Goal: Information Seeking & Learning: Check status

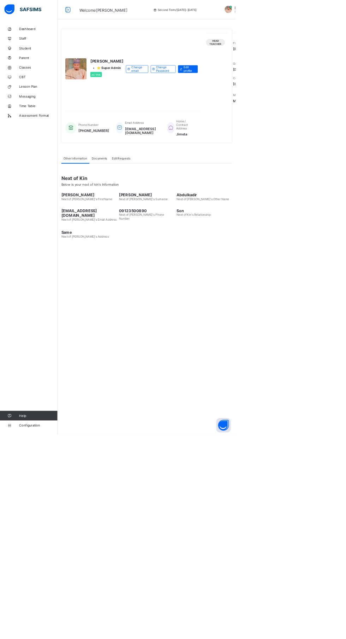
click at [47, 56] on span "Staff" at bounding box center [56, 57] width 57 height 6
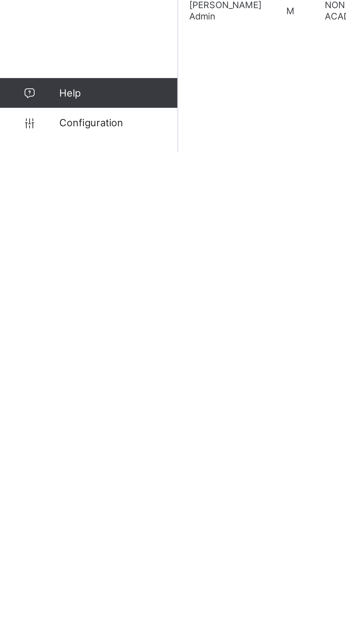
click at [47, 632] on link "Configuration" at bounding box center [42, 624] width 84 height 14
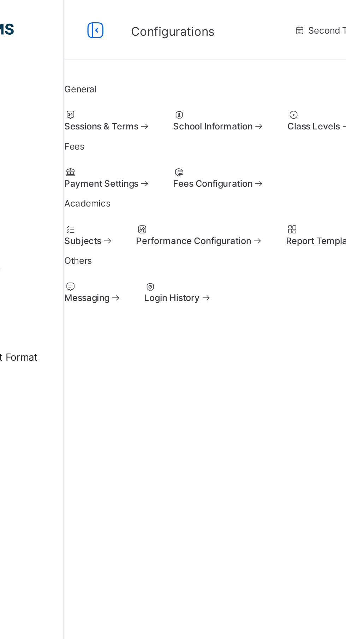
click at [85, 57] on span at bounding box center [85, 57] width 0 height 0
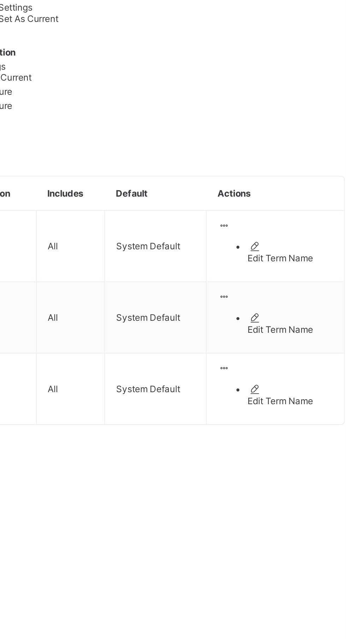
click at [210, 128] on span "Set As Current" at bounding box center [195, 125] width 29 height 5
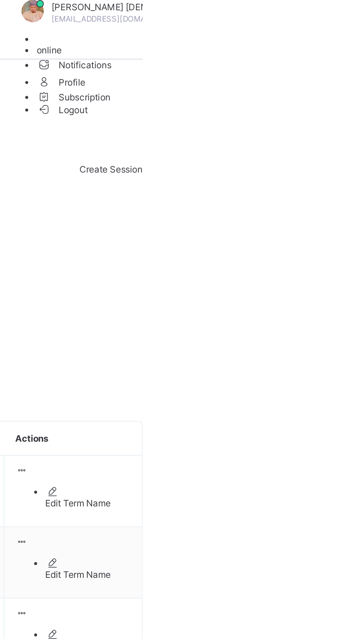
click at [320, 56] on span "Logout" at bounding box center [308, 51] width 24 height 7
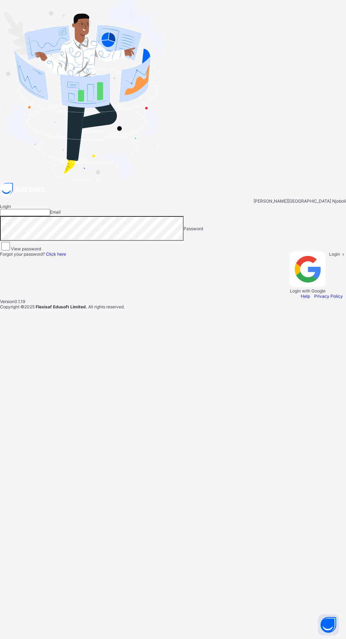
click at [50, 216] on input "email" at bounding box center [25, 212] width 50 height 7
type input "**********"
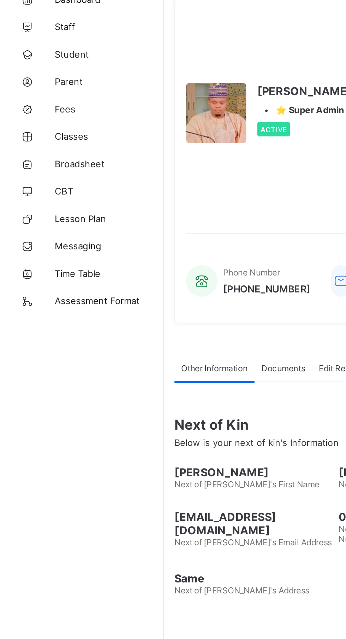
click at [45, 126] on span "Broadsheet" at bounding box center [56, 127] width 57 height 6
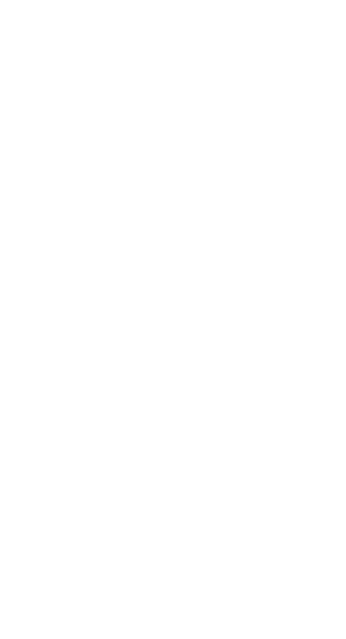
click at [234, 160] on span "View broadsheet" at bounding box center [223, 154] width 22 height 11
click at [240, 151] on span "View class level broadsheet" at bounding box center [228, 143] width 22 height 16
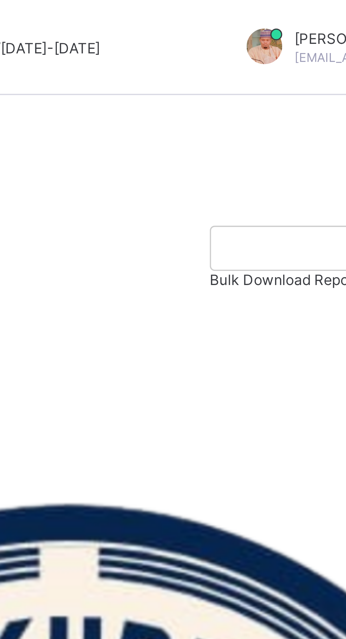
click at [129, 91] on span "Download Broadsheet" at bounding box center [107, 88] width 44 height 5
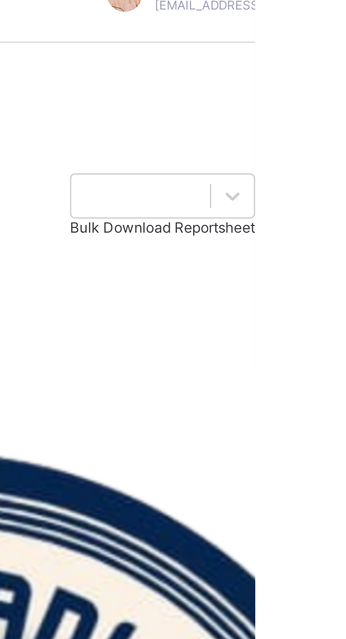
click at [135, 91] on icon at bounding box center [132, 88] width 6 height 5
click at [333, 101] on li "PDF" at bounding box center [222, 97] width 247 height 5
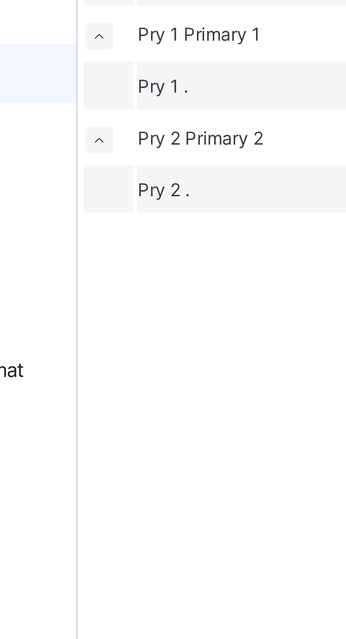
click at [92, 145] on icon at bounding box center [90, 143] width 4 height 4
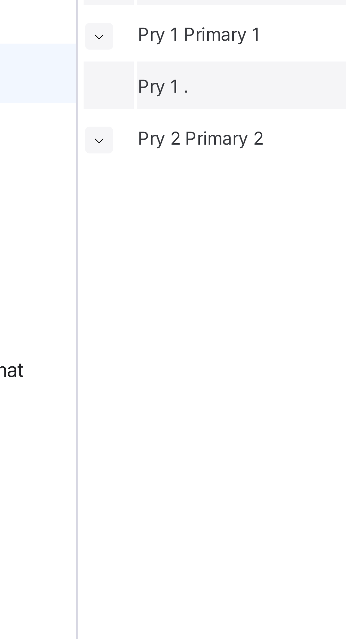
click at [111, 145] on span "Pry 2" at bounding box center [104, 142] width 11 height 5
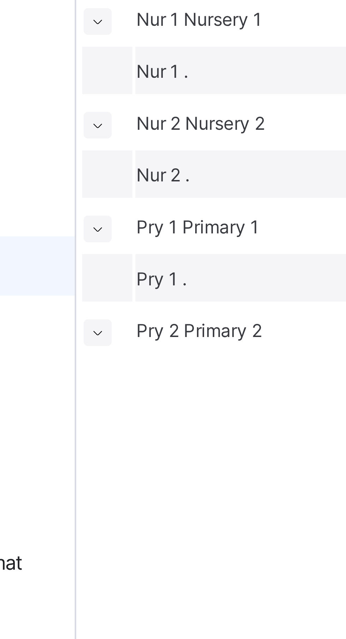
click at [110, 121] on span "Pry 1" at bounding box center [104, 117] width 11 height 5
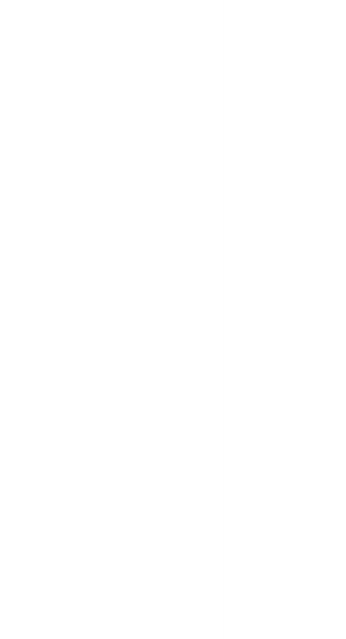
click at [240, 126] on span "View class level broadsheet" at bounding box center [228, 118] width 22 height 16
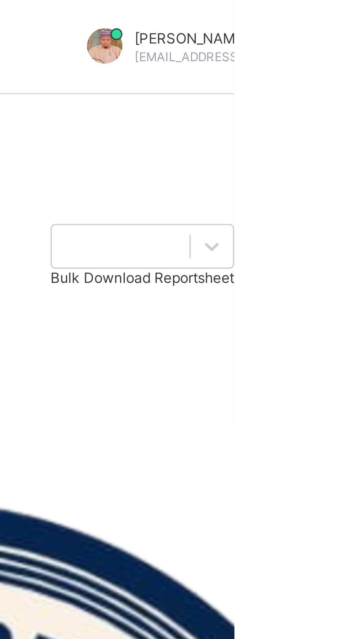
click at [135, 91] on span at bounding box center [132, 88] width 6 height 5
click at [332, 106] on ul "PDF Excel sheet" at bounding box center [216, 100] width 262 height 11
click at [332, 101] on li "PDF" at bounding box center [222, 97] width 247 height 5
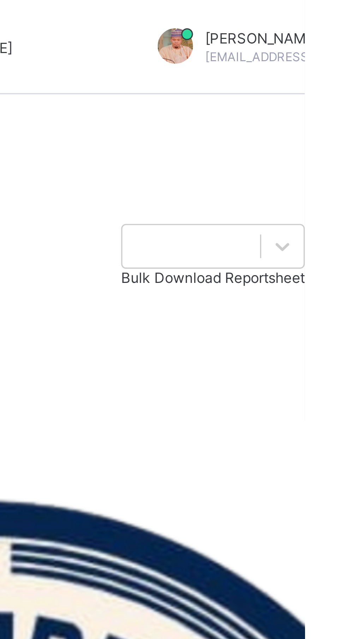
click at [335, 126] on div at bounding box center [216, 122] width 262 height 7
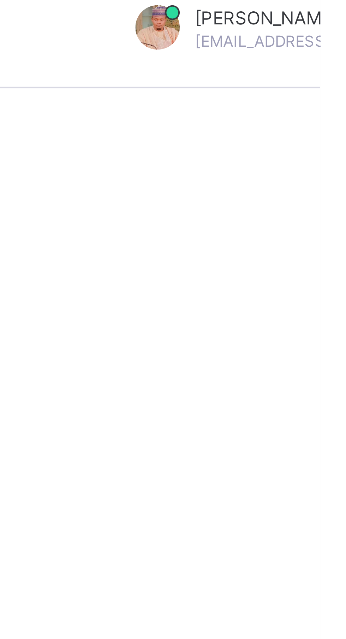
click at [240, 76] on span "View class level broadsheet" at bounding box center [228, 68] width 22 height 16
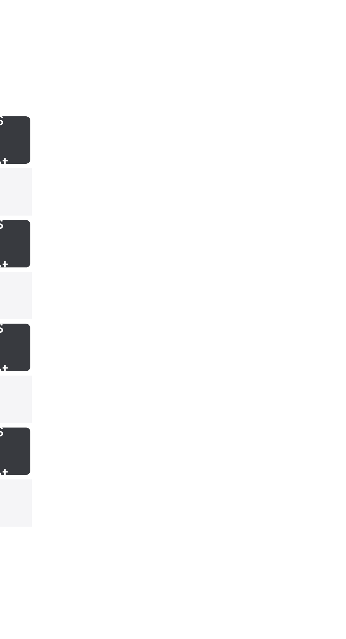
click at [240, 101] on span "View class level broadsheet" at bounding box center [228, 93] width 22 height 16
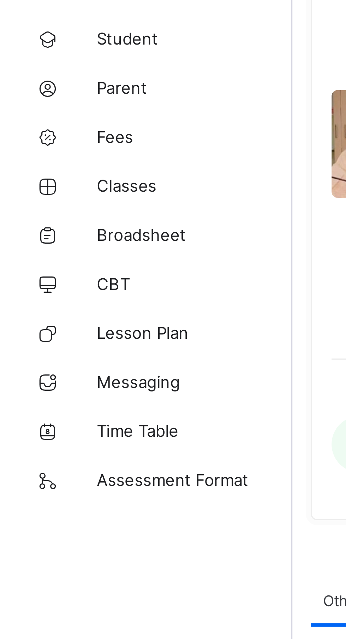
click at [37, 108] on link "Classes" at bounding box center [42, 113] width 85 height 14
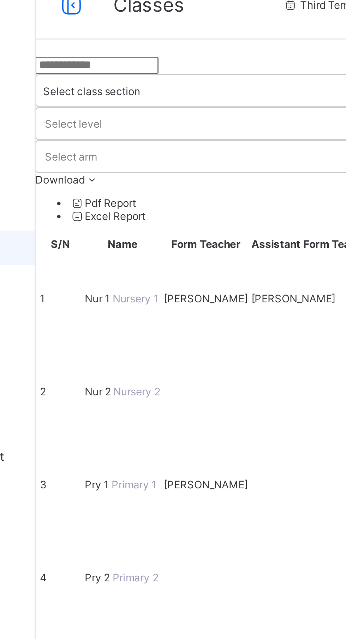
click at [116, 131] on span "Nur 1" at bounding box center [110, 133] width 11 height 5
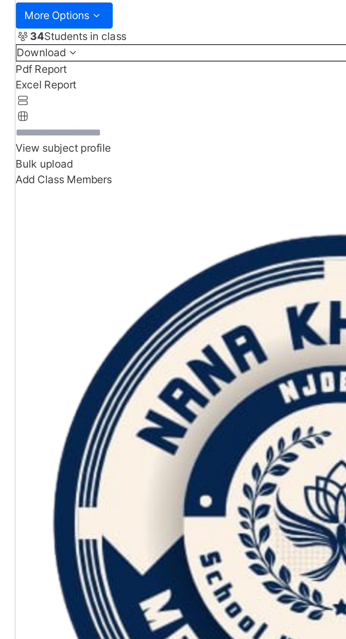
click at [109, 79] on span "Trait Results" at bounding box center [97, 76] width 24 height 5
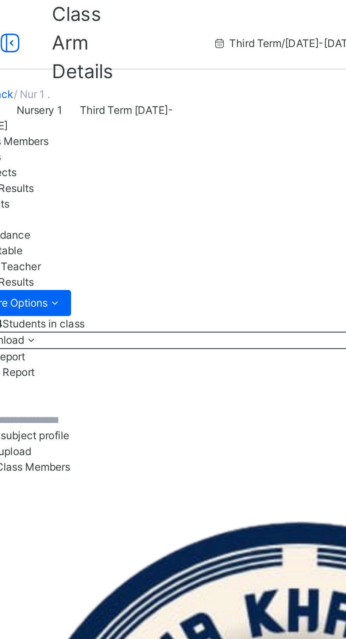
click at [99, 86] on span "Results" at bounding box center [92, 82] width 14 height 5
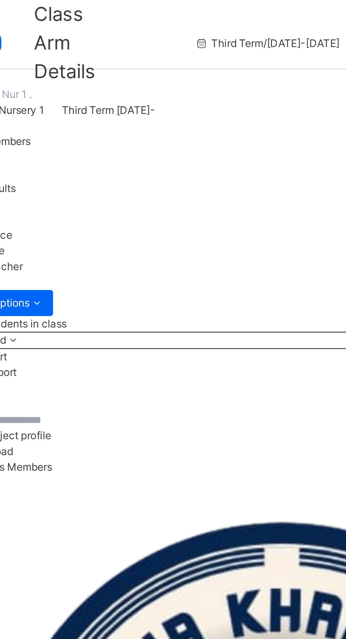
click at [109, 79] on span "Trait Results" at bounding box center [97, 76] width 24 height 5
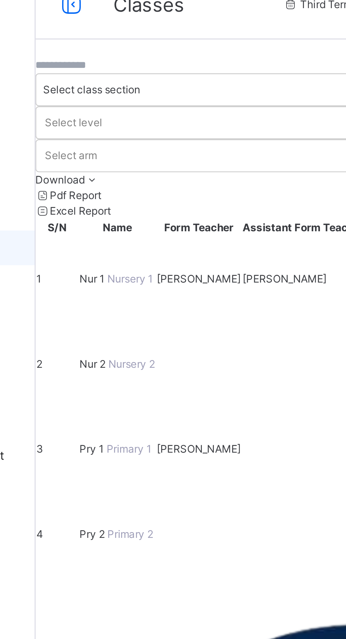
click at [114, 227] on span "Pry 2" at bounding box center [108, 229] width 11 height 5
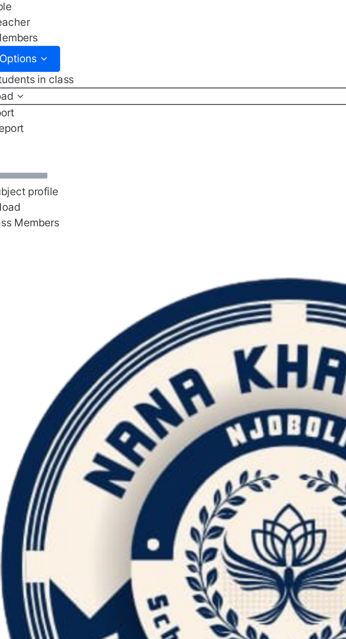
click span "Results"
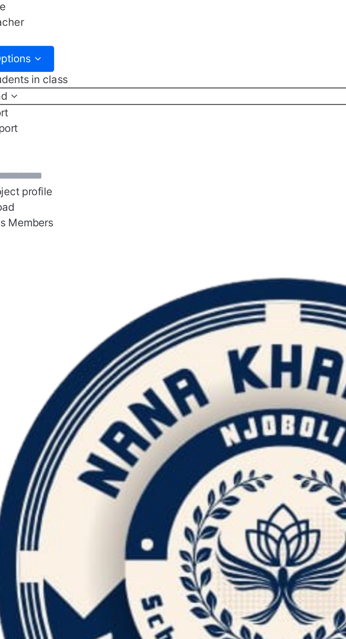
click span "NNKH/2024/004"
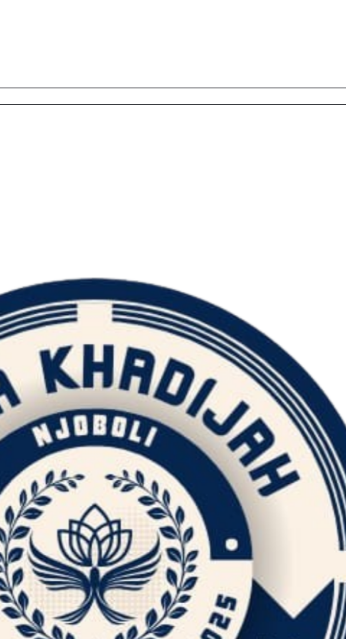
click span "ABDULLAHI ADAMU"
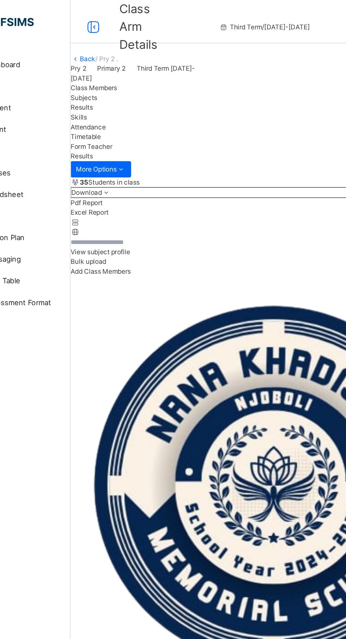
click span "ABUBAKAR ADAMU"
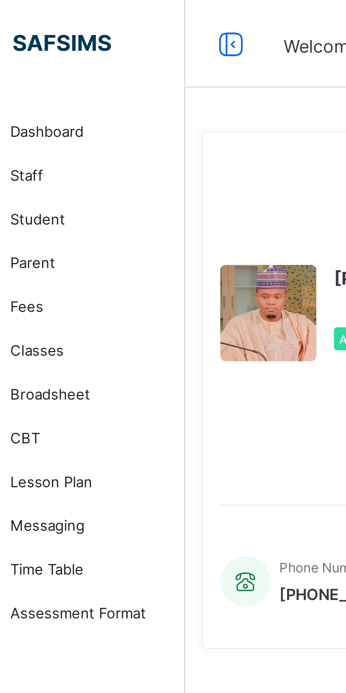
click at [97, 16] on icon at bounding box center [100, 14] width 12 height 10
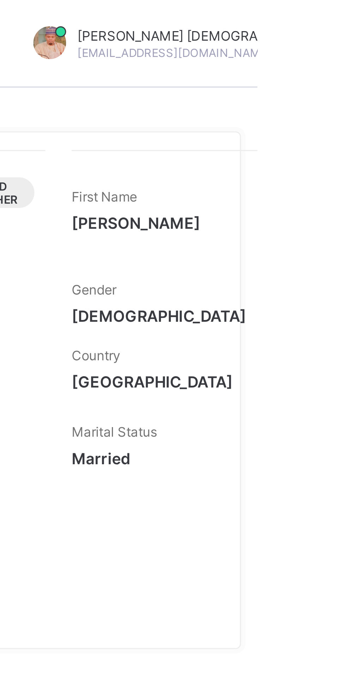
click at [278, 126] on div "Head Teacher" at bounding box center [261, 101] width 31 height 106
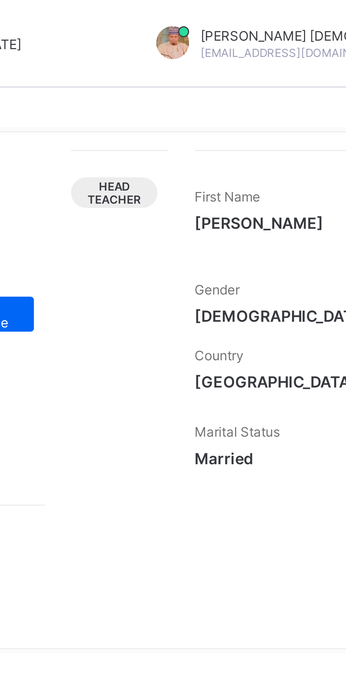
click at [269, 60] on span "Head Teacher" at bounding box center [260, 62] width 17 height 8
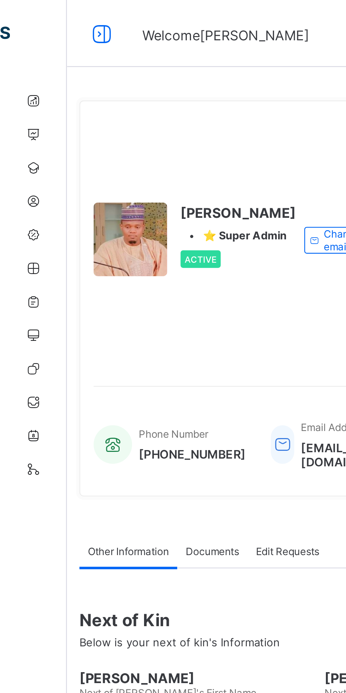
click at [87, 113] on div "Active" at bounding box center [84, 109] width 17 height 7
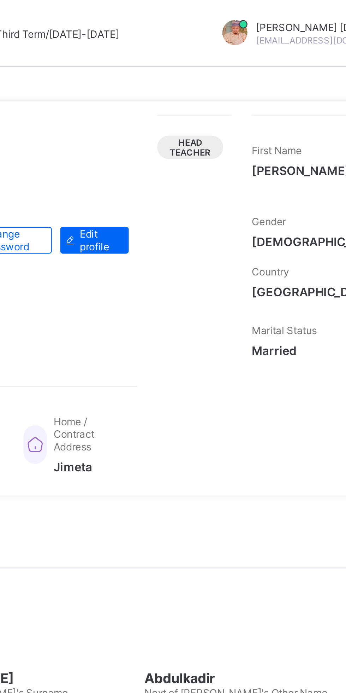
click at [214, 107] on span "Edit profile" at bounding box center [221, 101] width 15 height 11
select select "**"
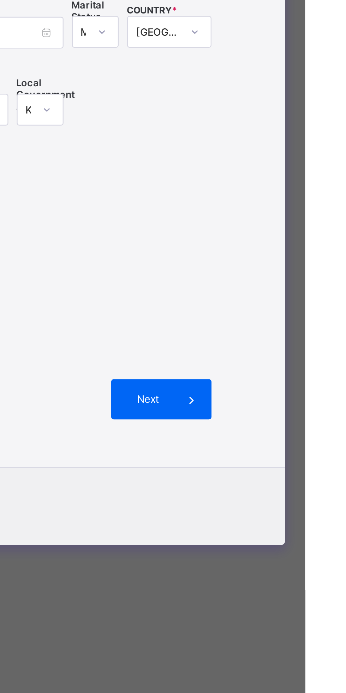
click at [307, 497] on span at bounding box center [298, 488] width 17 height 17
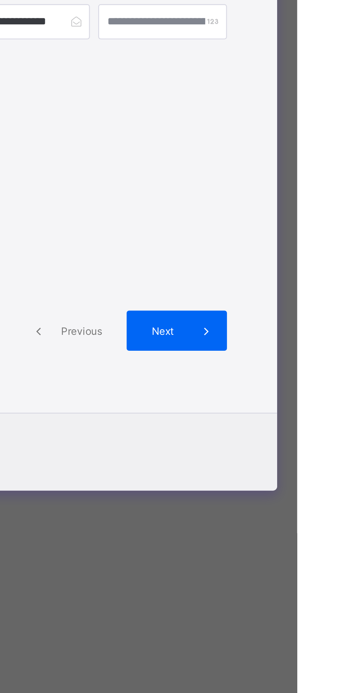
click at [312, 449] on icon at bounding box center [308, 445] width 8 height 7
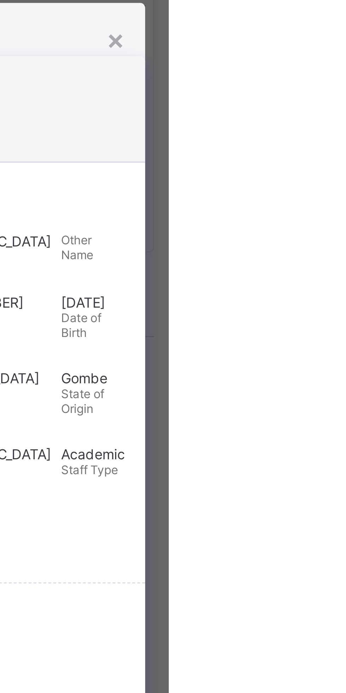
click at [331, 139] on div "×" at bounding box center [327, 133] width 7 height 12
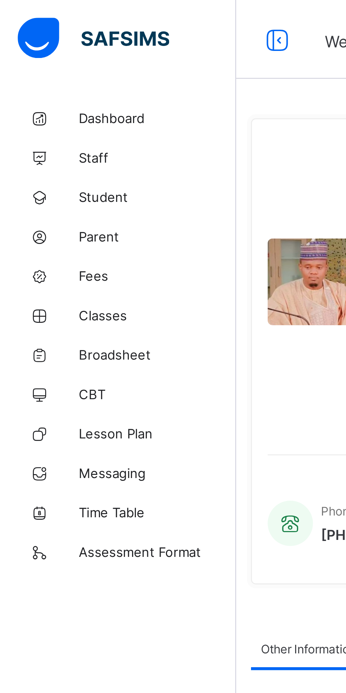
click at [37, 59] on span "Staff" at bounding box center [56, 57] width 57 height 6
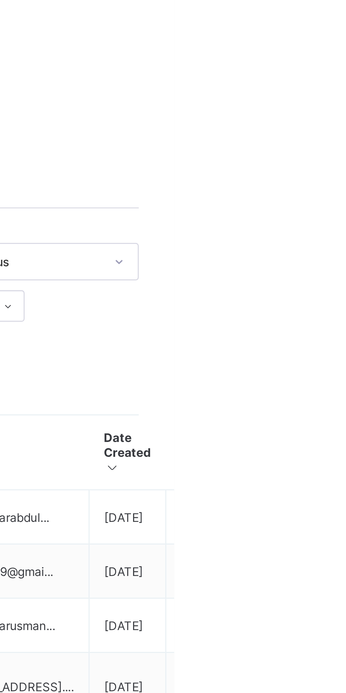
click at [0, 0] on ul "View Profile Edit Staff Reset Password Resend Activation Link Change Email Dele…" at bounding box center [0, 0] width 0 height 0
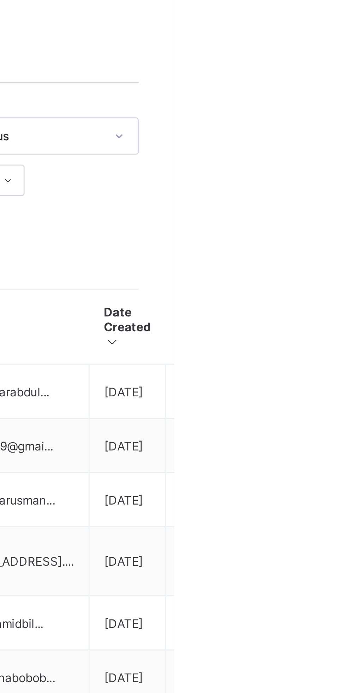
click at [0, 0] on ul "View Profile Edit Staff Reset Password Resend Activation Link Change Email Dele…" at bounding box center [0, 0] width 0 height 0
click at [0, 0] on div "View Profile" at bounding box center [0, 0] width 0 height 0
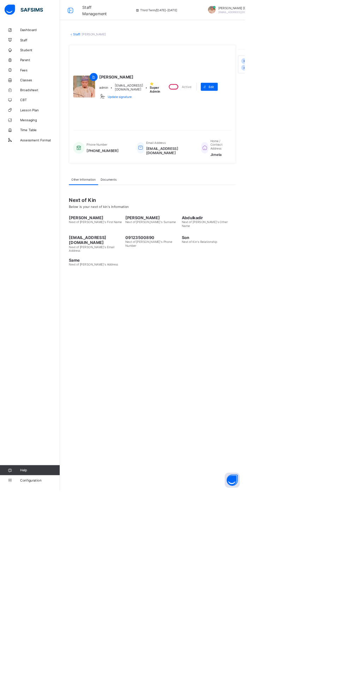
click at [328, 176] on div "Abubakar Abdulkadir Muhammad admin • abubakarabdulkadir501@gmail.com • ⭐ Super …" at bounding box center [216, 123] width 225 height 106
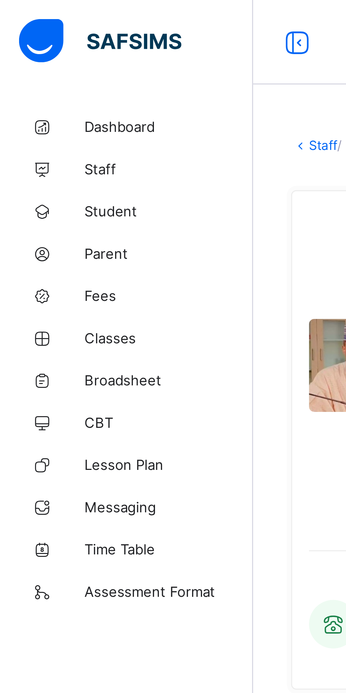
click at [49, 45] on span "Dashboard" at bounding box center [56, 43] width 57 height 6
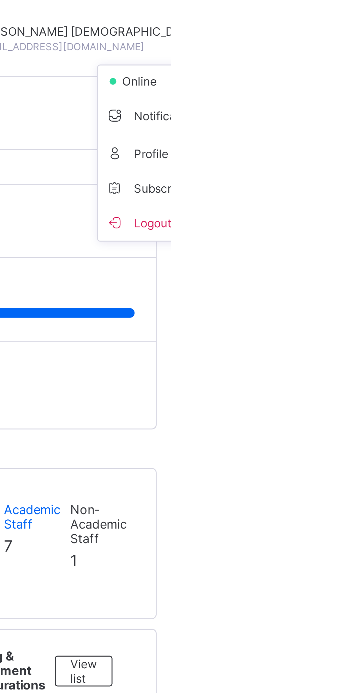
click at [325, 87] on div "Current Term Progress Today: 7th September, 2025 View expanded timeline" at bounding box center [216, 81] width 236 height 12
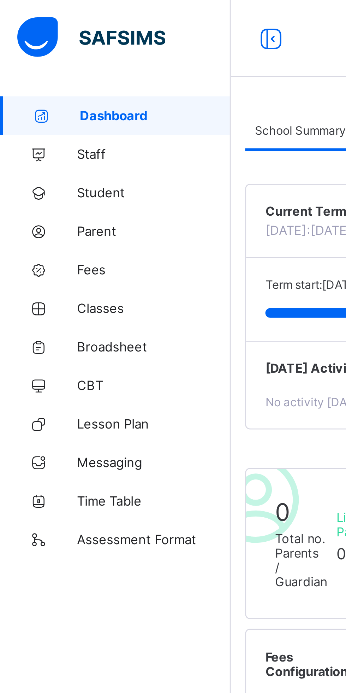
click at [38, 59] on link "Staff" at bounding box center [42, 56] width 85 height 14
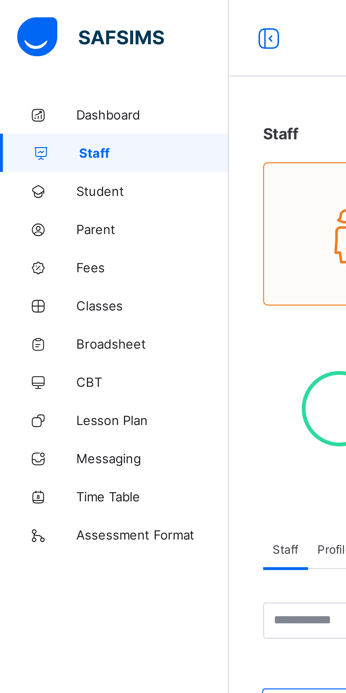
click at [39, 70] on span "Student" at bounding box center [56, 71] width 57 height 6
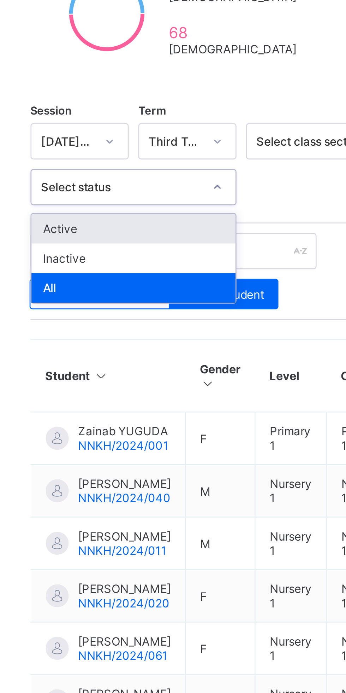
click at [162, 215] on div at bounding box center [167, 214] width 12 height 11
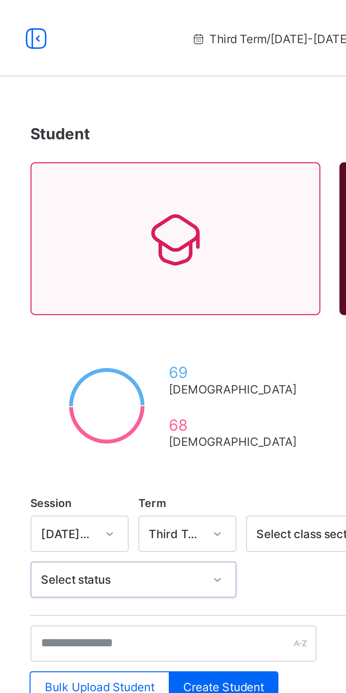
type input "*"
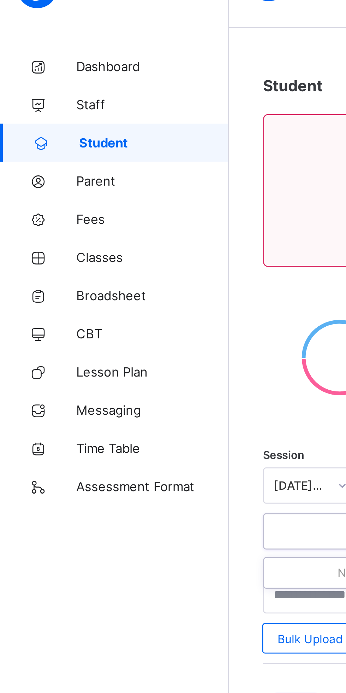
click at [42, 111] on span "Classes" at bounding box center [56, 113] width 57 height 6
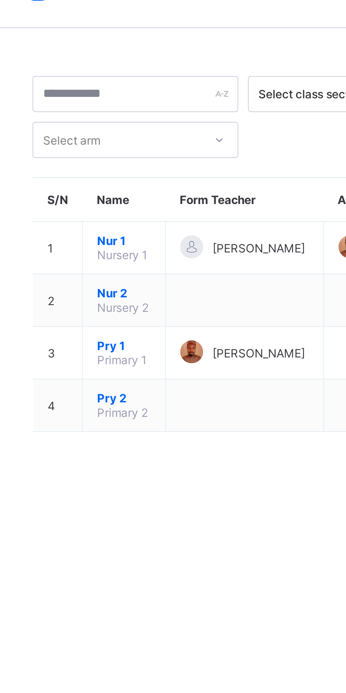
click at [136, 168] on span "Pry 2" at bounding box center [132, 165] width 20 height 5
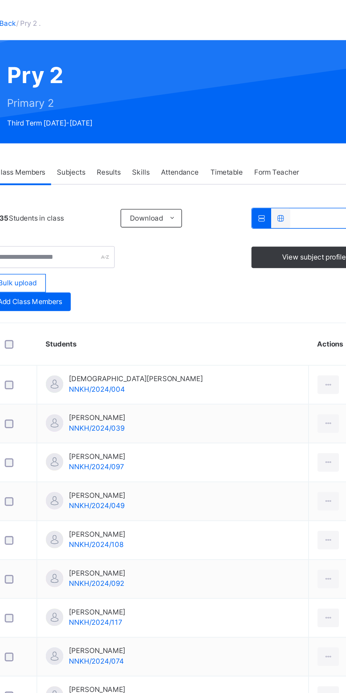
click at [173, 140] on span "Results" at bounding box center [170, 140] width 14 height 6
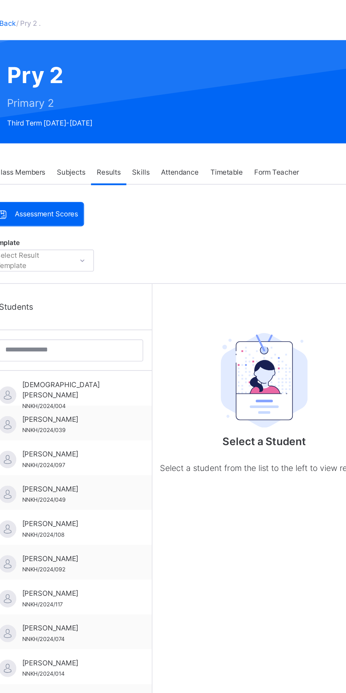
click at [148, 269] on span "[DEMOGRAPHIC_DATA][PERSON_NAME]" at bounding box center [148, 272] width 63 height 13
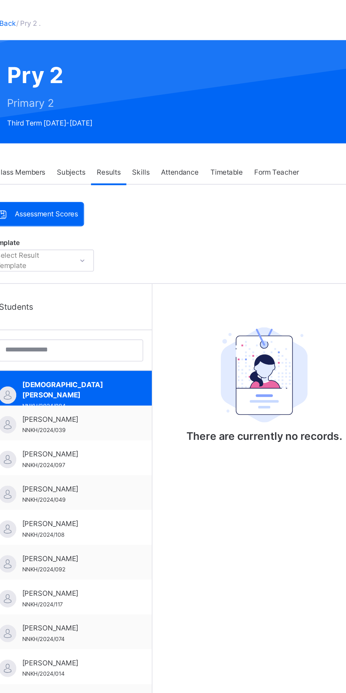
click at [162, 283] on div "ABDULLAHI ADAMU NNKH/2024/039" at bounding box center [147, 292] width 99 height 21
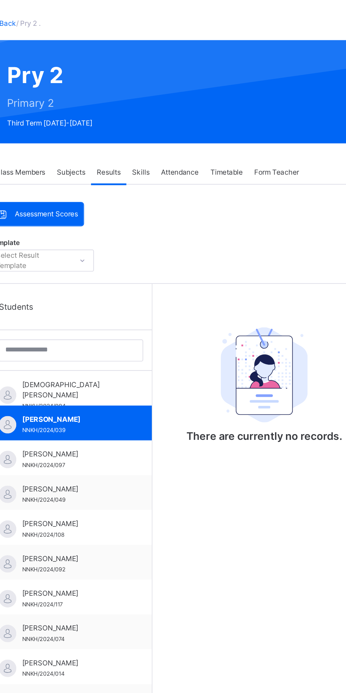
click at [171, 287] on span "ABDULLAHI ADAMU" at bounding box center [148, 290] width 63 height 6
click at [172, 310] on span "[PERSON_NAME]" at bounding box center [148, 312] width 63 height 6
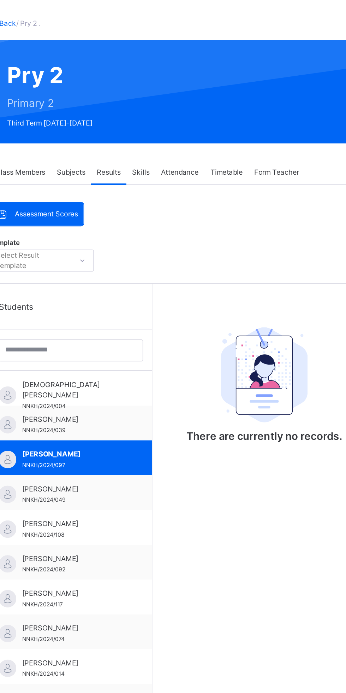
click at [172, 316] on div "ABDULLAHI MUHAMMAD NNKH/2024/097" at bounding box center [148, 315] width 63 height 13
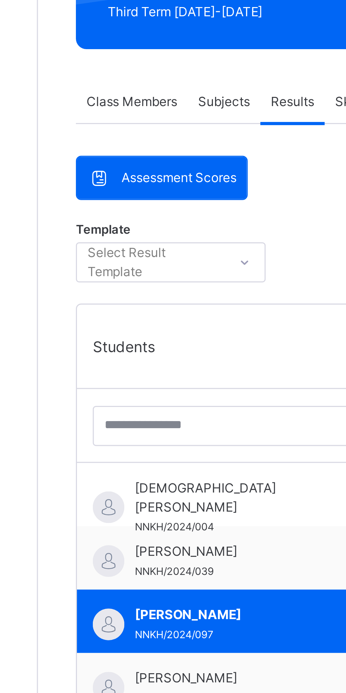
click at [139, 172] on div "Assessment Scores" at bounding box center [126, 165] width 57 height 14
click at [136, 165] on span "Assessment Scores" at bounding box center [132, 165] width 39 height 6
click at [148, 160] on div "Assessment Scores" at bounding box center [126, 165] width 57 height 14
click at [106, 167] on icon at bounding box center [105, 165] width 8 height 7
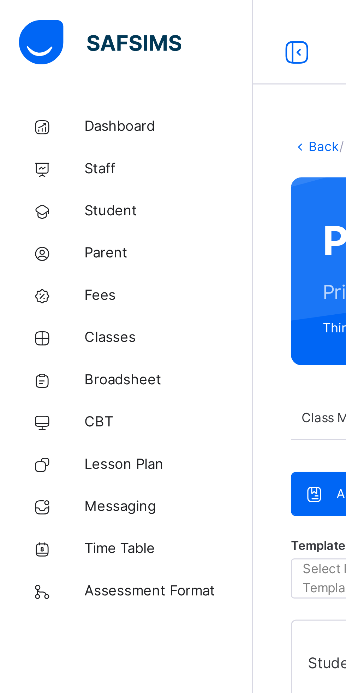
click at [57, 195] on span "Assessment Format" at bounding box center [56, 197] width 57 height 7
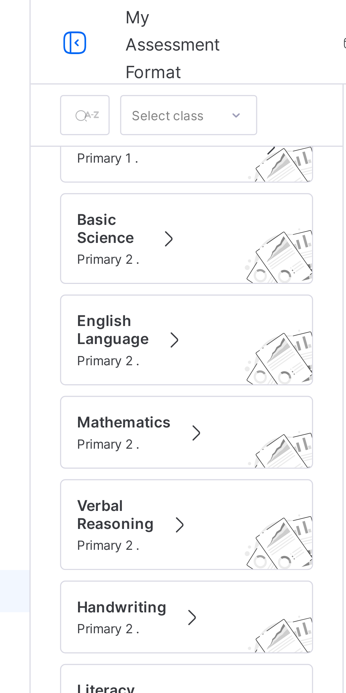
scroll to position [616, 0]
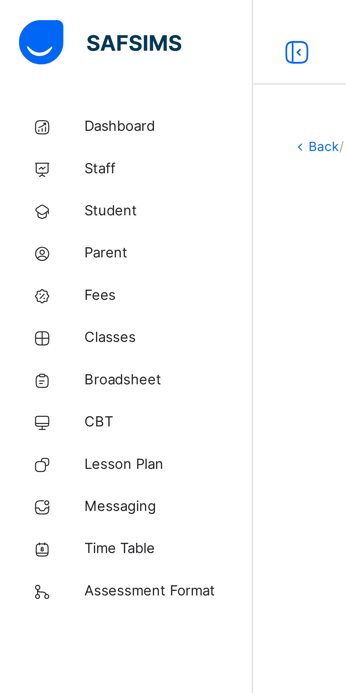
click at [45, 131] on link "Broadsheet" at bounding box center [42, 127] width 85 height 14
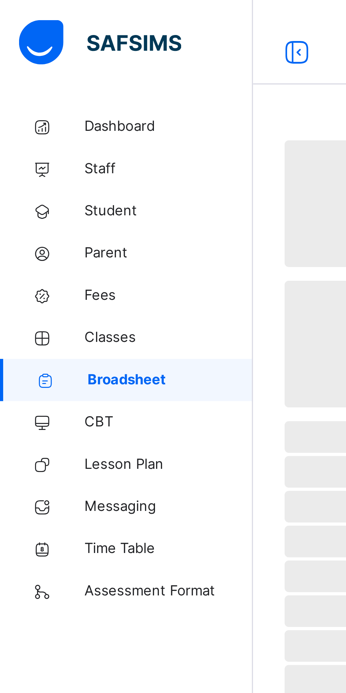
click at [39, 129] on span "Broadsheet" at bounding box center [56, 127] width 55 height 7
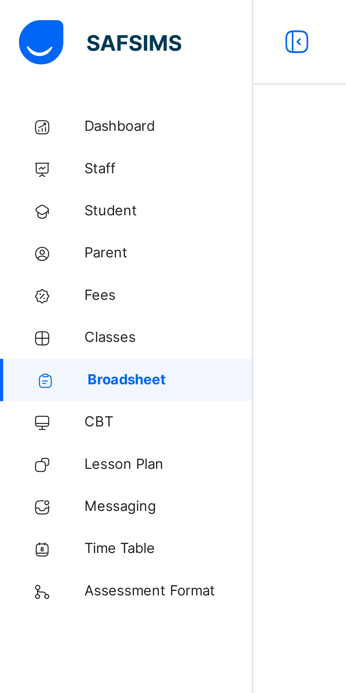
click at [48, 129] on span "Broadsheet" at bounding box center [56, 127] width 55 height 7
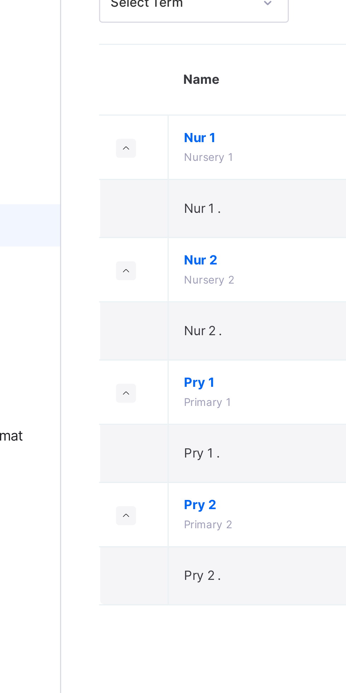
click at [136, 223] on span "Pry 2" at bounding box center [191, 221] width 131 height 6
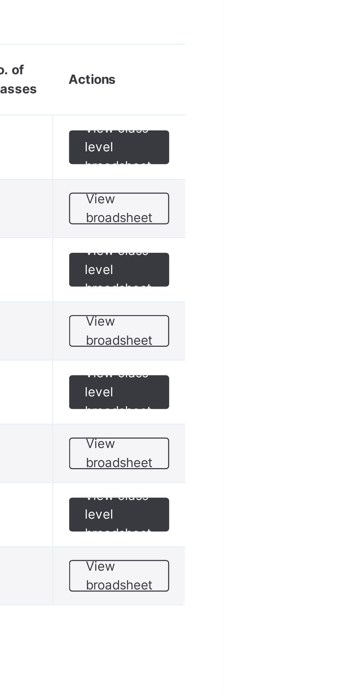
click at [312, 223] on span "View class level broadsheet" at bounding box center [311, 224] width 23 height 19
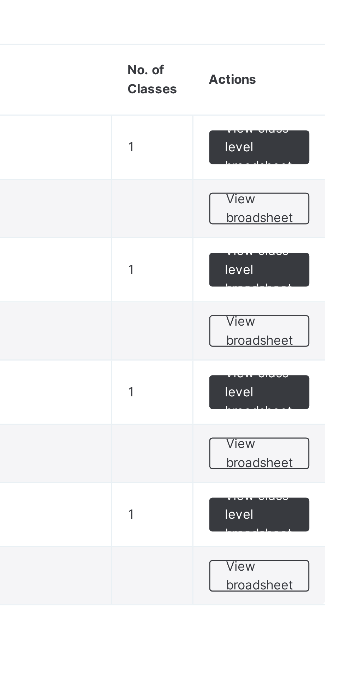
click at [315, 241] on span "View broadsheet" at bounding box center [311, 244] width 22 height 13
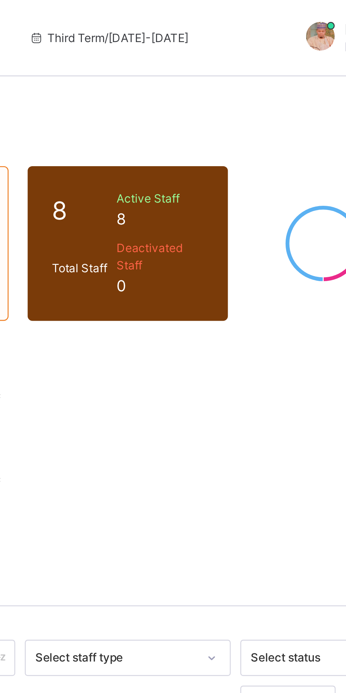
click at [278, 18] on div at bounding box center [287, 14] width 18 height 12
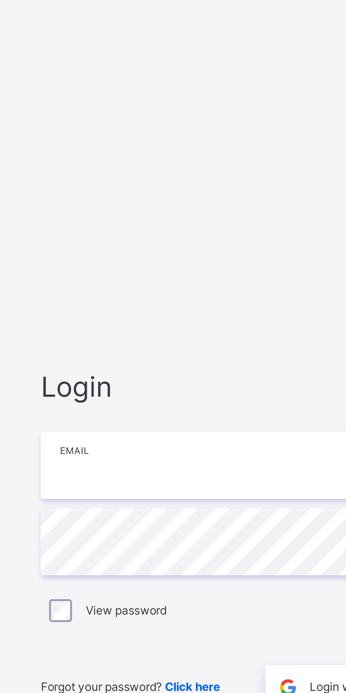
click at [207, 326] on input "email" at bounding box center [231, 326] width 184 height 25
type input "**********"
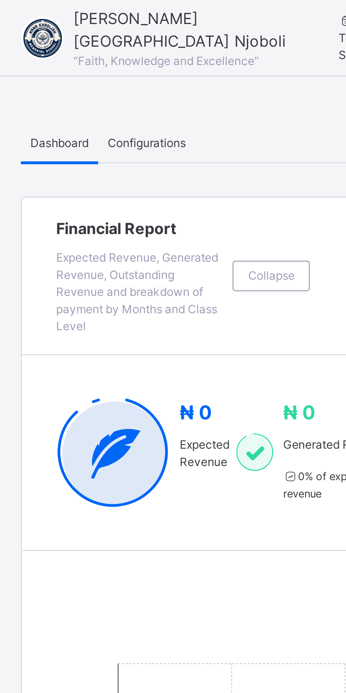
click at [117, 54] on span "Configurations" at bounding box center [110, 53] width 29 height 6
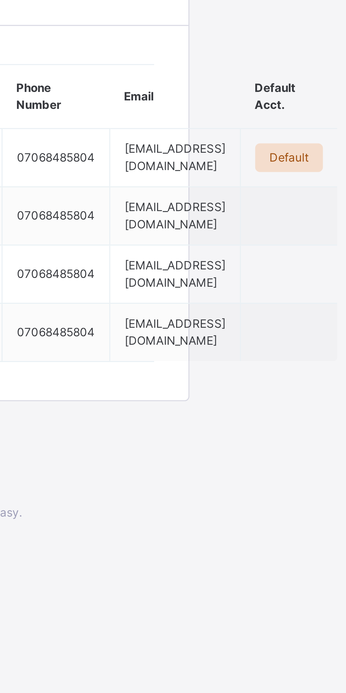
scroll to position [95, 0]
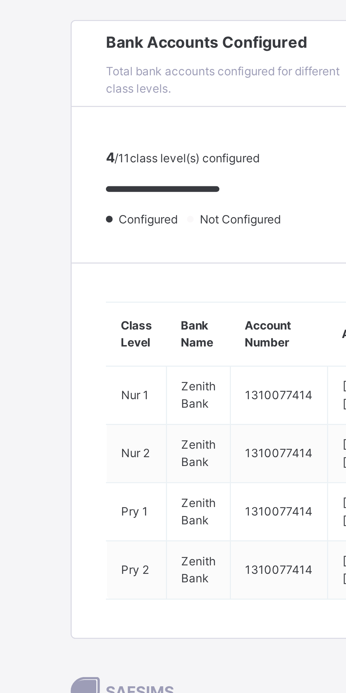
click at [131, 426] on span "Not Configured" at bounding box center [127, 429] width 33 height 6
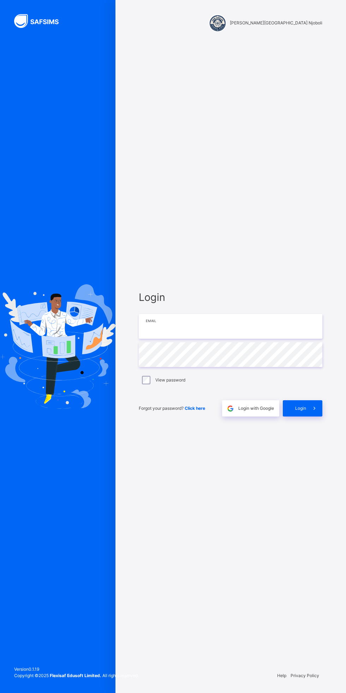
click at [187, 327] on input "email" at bounding box center [231, 326] width 184 height 25
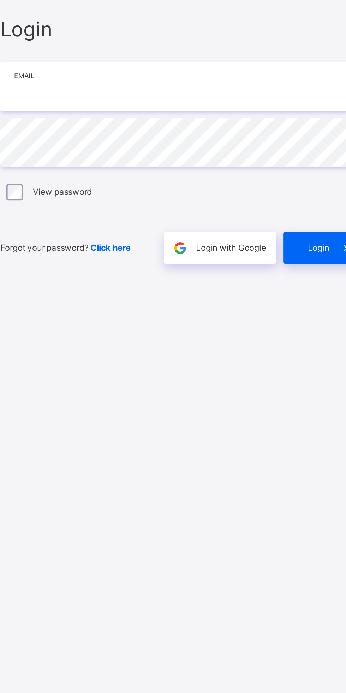
click at [258, 325] on input "email" at bounding box center [231, 326] width 184 height 25
type input "**********"
click at [303, 410] on span "Login" at bounding box center [300, 408] width 11 height 6
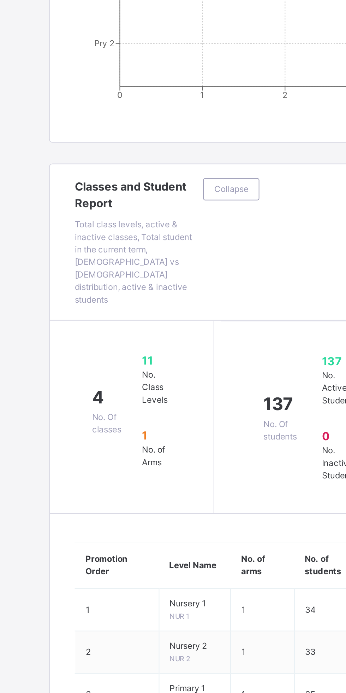
scroll to position [464, 0]
click at [162, 98] on span "Collapse" at bounding box center [156, 96] width 17 height 6
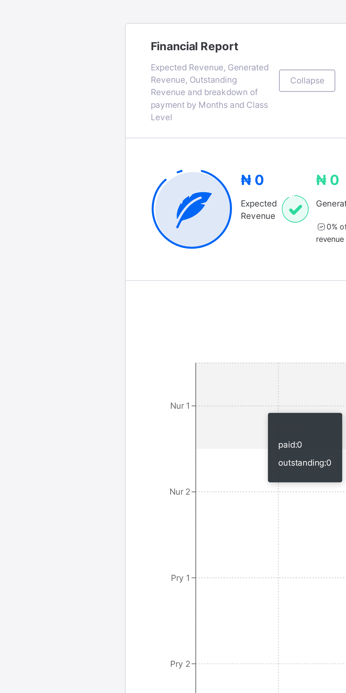
scroll to position [0, 0]
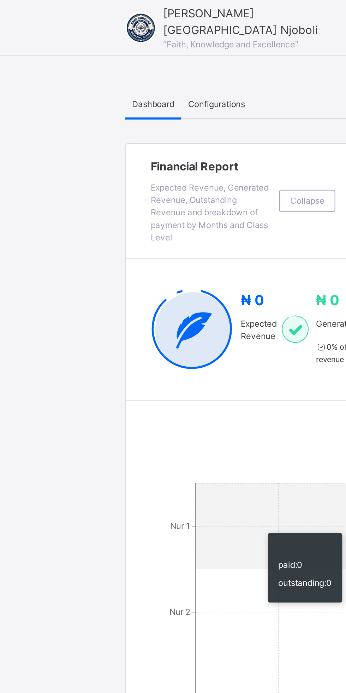
click at [116, 51] on span "Configurations" at bounding box center [110, 53] width 29 height 6
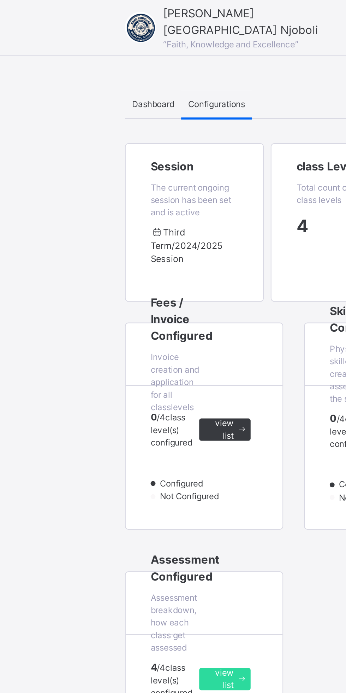
click at [69, 52] on span "Dashboard" at bounding box center [78, 53] width 22 height 6
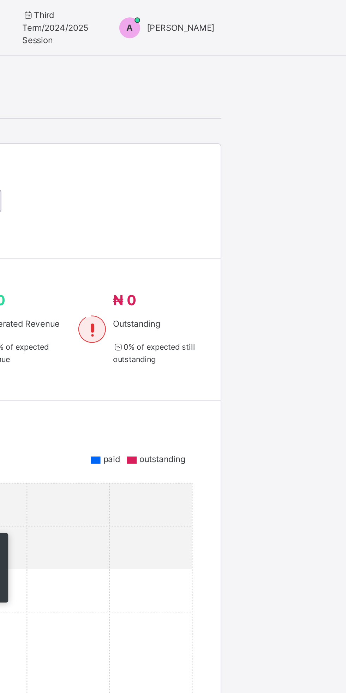
click at [231, 18] on div "A" at bounding box center [236, 14] width 11 height 11
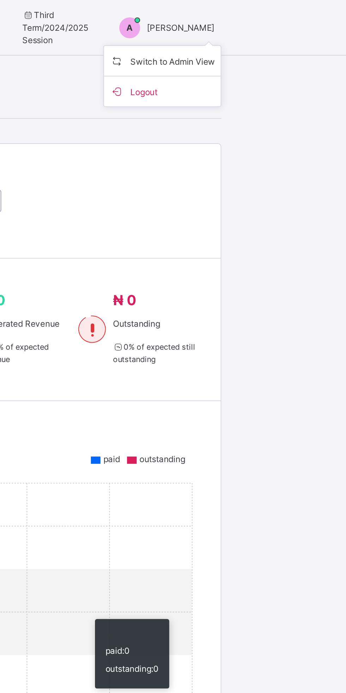
click at [215, 302] on icon "Nur 1 Nur 2 Pry 1 Pry 2 Pry 1 Pry 2 0 1 2 3 4" at bounding box center [173, 378] width 193 height 283
click at [235, 14] on span "A" at bounding box center [236, 14] width 3 height 6
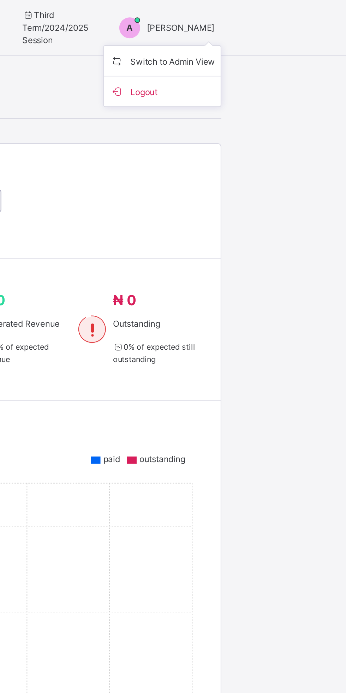
click at [269, 33] on span "Switch to Admin View" at bounding box center [253, 31] width 54 height 10
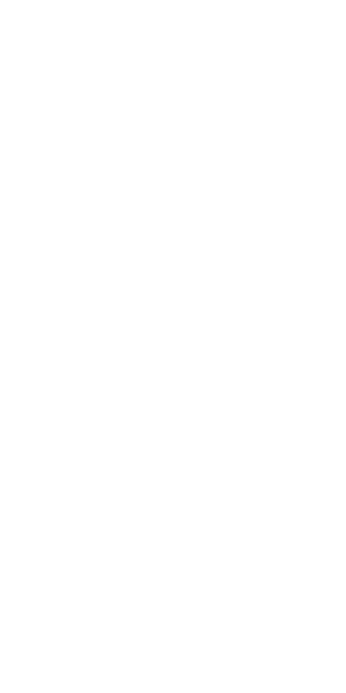
click at [0, 348] on div "Dashboard Staff Student Parent Fees Classes Broadsheet CBT Lesson Plan Messagin…" at bounding box center [42, 360] width 85 height 664
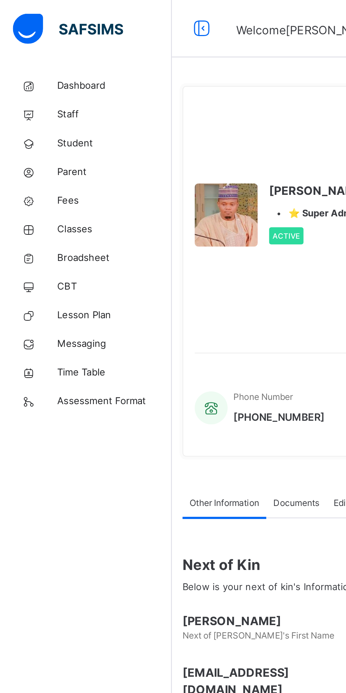
click at [48, 43] on span "Dashboard" at bounding box center [56, 42] width 57 height 7
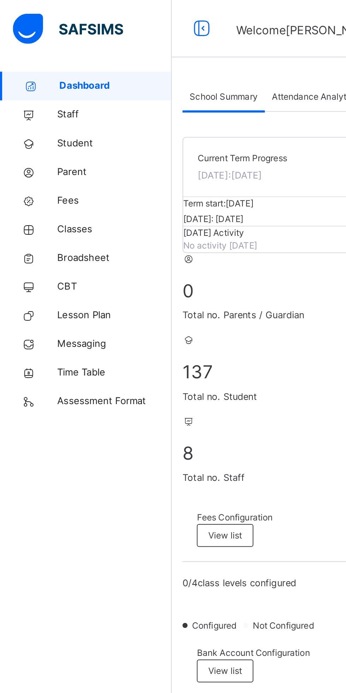
click at [49, 129] on span "Broadsheet" at bounding box center [56, 127] width 57 height 7
